Goal: Navigation & Orientation: Find specific page/section

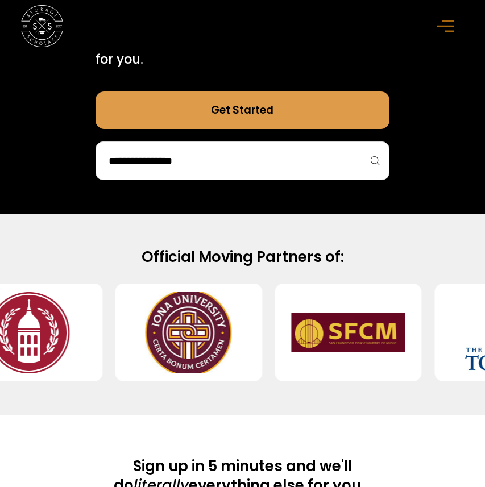
scroll to position [579, 0]
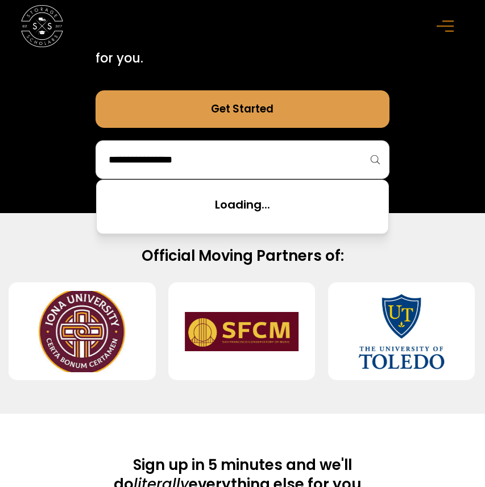
click at [247, 168] on input "search" at bounding box center [242, 159] width 270 height 19
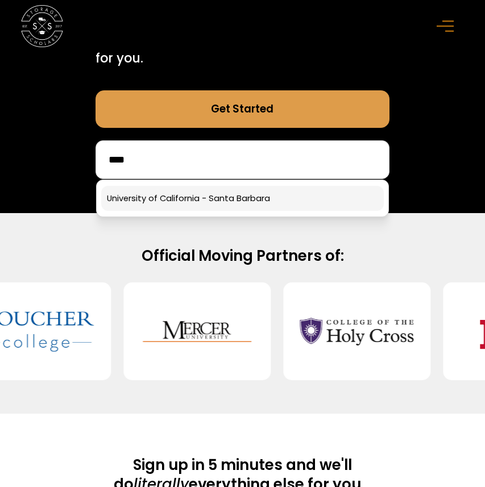
type input "****"
click at [246, 207] on link at bounding box center [242, 198] width 283 height 25
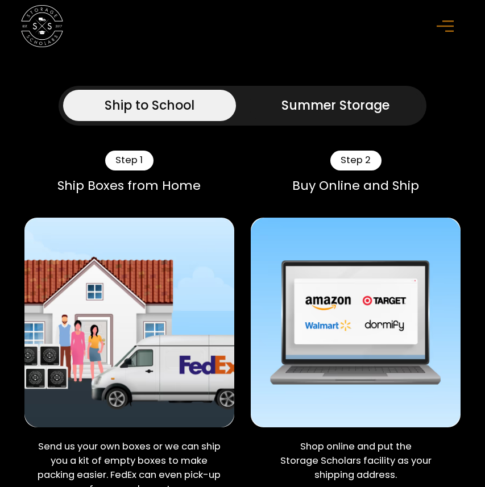
scroll to position [1042, 0]
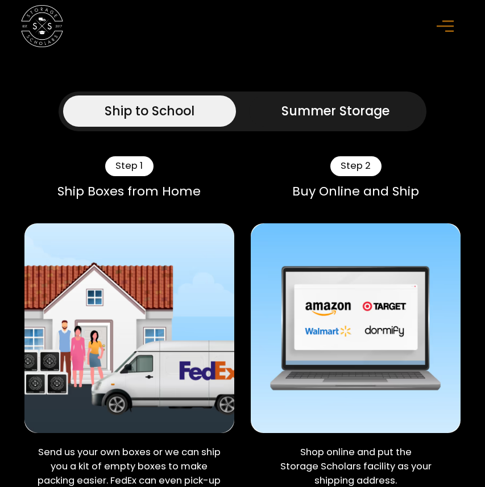
click at [309, 121] on div "Summer Storage" at bounding box center [335, 111] width 108 height 19
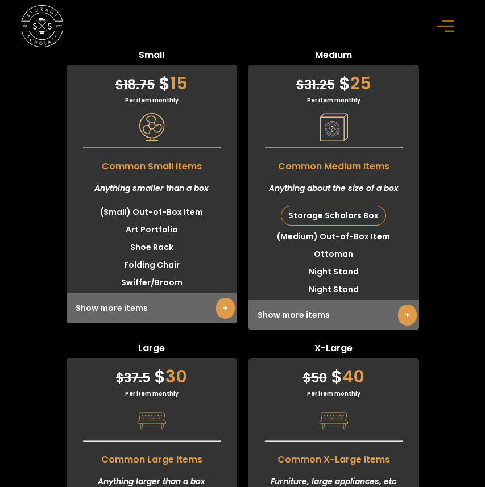
scroll to position [3675, 0]
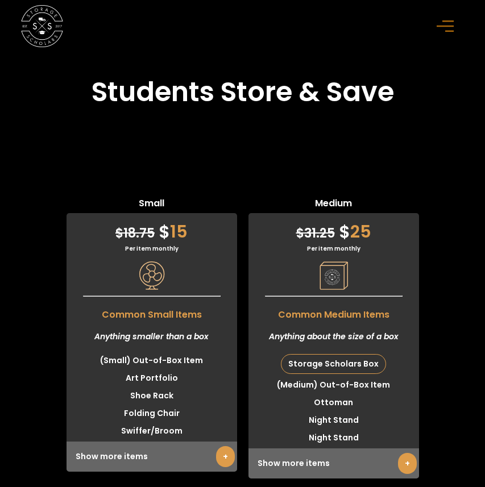
click at [448, 26] on rect "menu" at bounding box center [445, 27] width 17 height 2
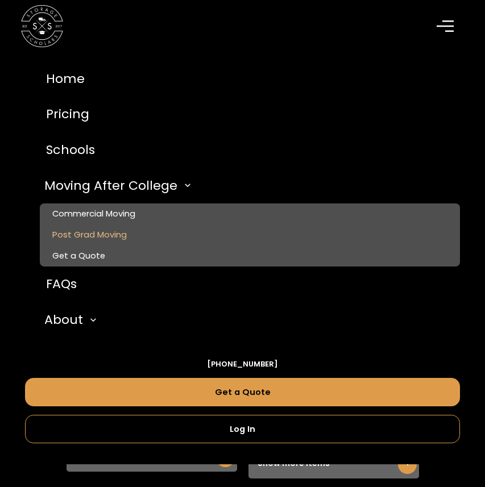
click at [119, 233] on link "Post Grad Moving" at bounding box center [250, 235] width 420 height 21
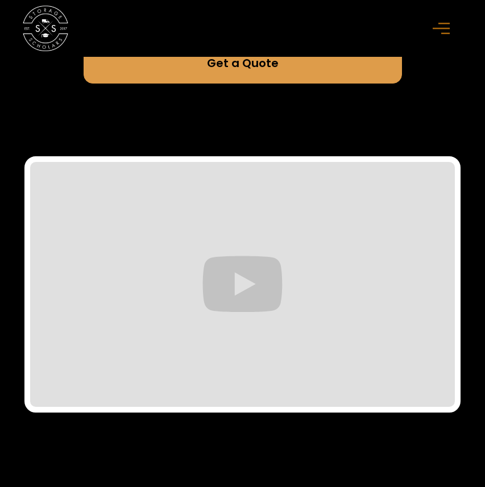
scroll to position [321, 0]
